Goal: Check status: Verify the current state of an ongoing process or item

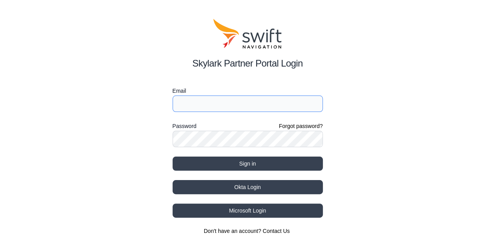
click at [204, 101] on input "Email" at bounding box center [248, 103] width 150 height 16
type input "[EMAIL_ADDRESS][DOMAIN_NAME]"
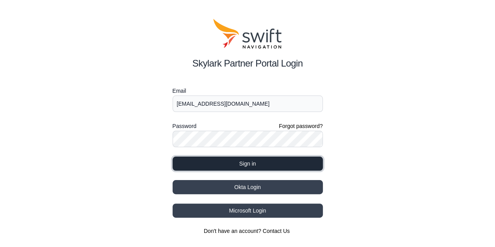
click at [257, 162] on button "Sign in" at bounding box center [248, 163] width 150 height 14
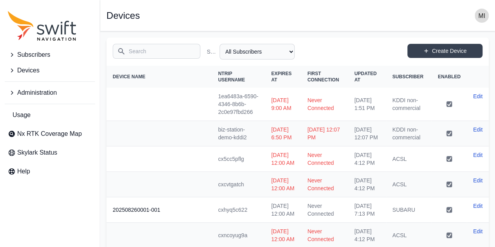
click at [37, 75] on span "Devices" at bounding box center [28, 70] width 22 height 9
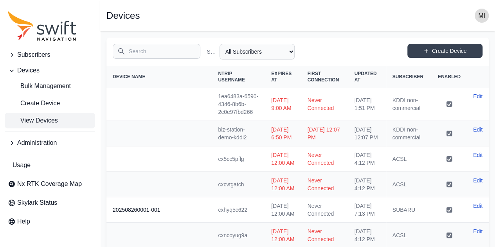
click at [38, 74] on span "Devices" at bounding box center [28, 70] width 22 height 9
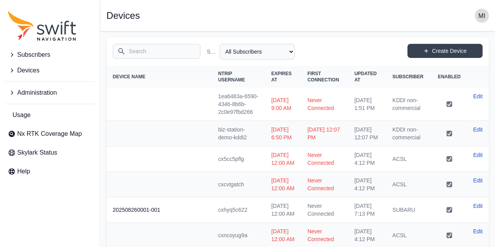
click at [34, 69] on span "Devices" at bounding box center [28, 70] width 22 height 9
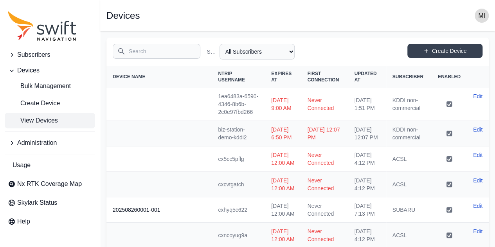
click at [43, 59] on span "Subscribers" at bounding box center [33, 54] width 33 height 9
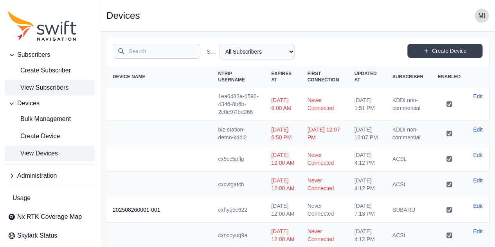
click at [43, 89] on span "View Subscribers" at bounding box center [38, 87] width 61 height 9
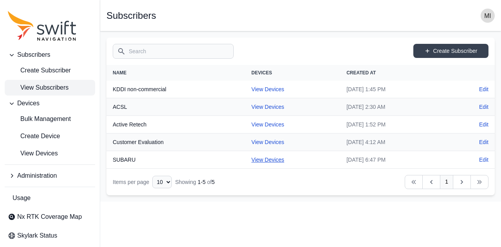
click at [264, 156] on link "View Devices" at bounding box center [267, 159] width 33 height 6
select select "88de7cc2-bb1a-4752-a0e2-c3de54cae152"
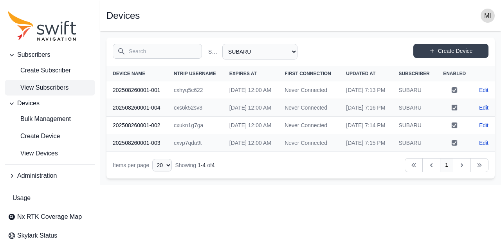
click at [57, 91] on span "View Subscribers" at bounding box center [38, 87] width 61 height 9
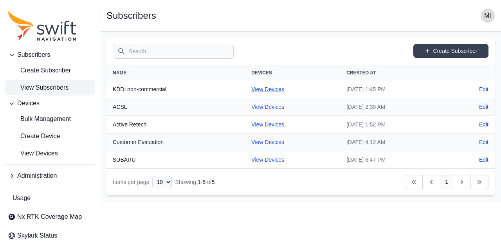
click at [260, 90] on link "View Devices" at bounding box center [267, 89] width 33 height 6
select select "81da0e77-e0fb-4414-8bd2-3d26afd5e29c"
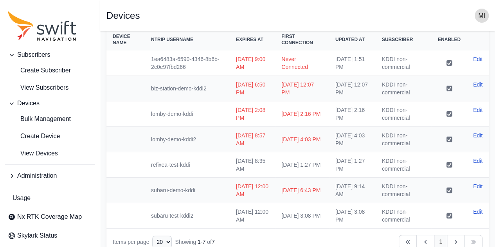
scroll to position [51, 0]
